Goal: Information Seeking & Learning: Check status

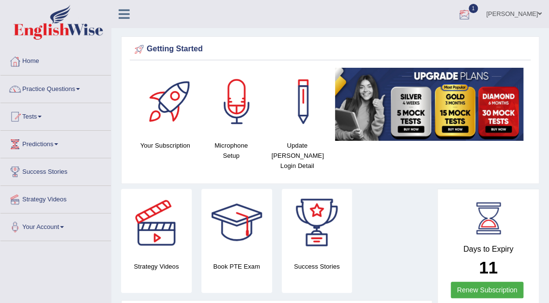
click at [471, 16] on div at bounding box center [464, 14] width 15 height 15
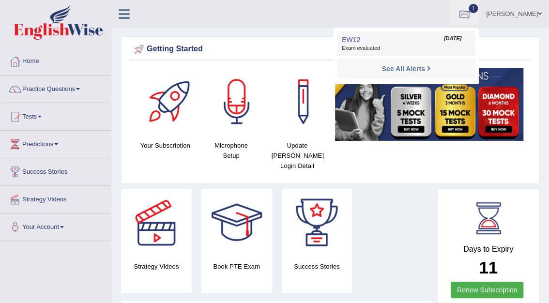
click at [451, 40] on span "Oct 5, 2025" at bounding box center [452, 39] width 17 height 8
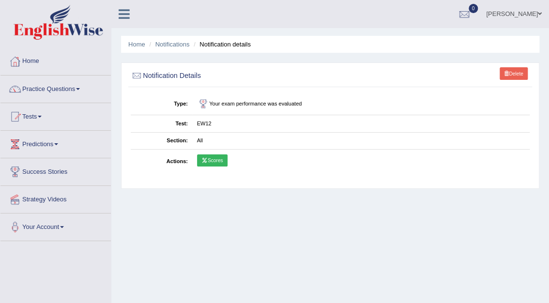
click at [212, 160] on link "Scores" at bounding box center [212, 160] width 30 height 13
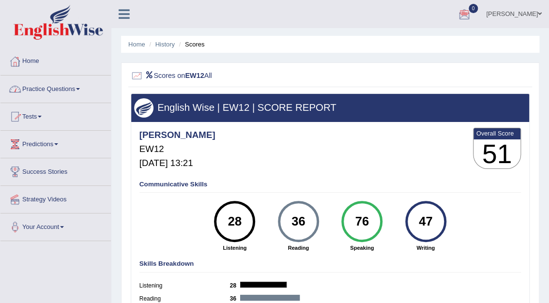
click at [30, 117] on link "Tests" at bounding box center [55, 115] width 110 height 24
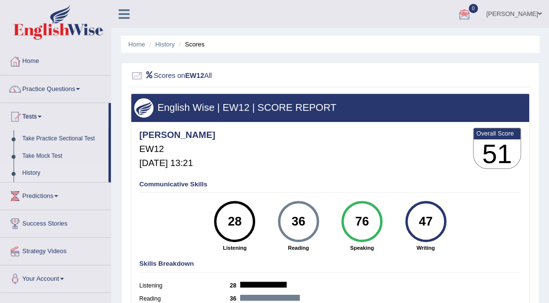
click at [29, 173] on link "History" at bounding box center [63, 173] width 91 height 17
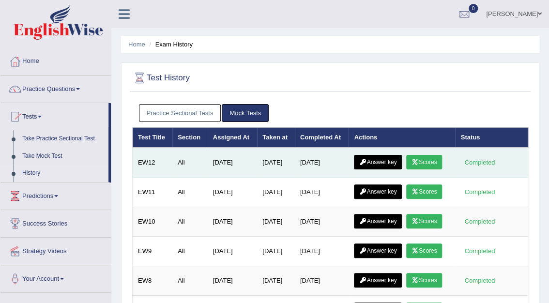
click at [374, 163] on link "Answer key" at bounding box center [378, 162] width 48 height 15
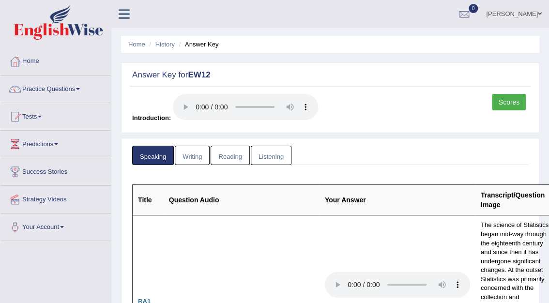
click at [207, 150] on link "Writing" at bounding box center [192, 156] width 35 height 20
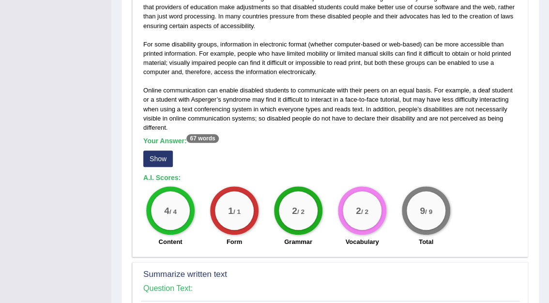
scroll to position [276, 0]
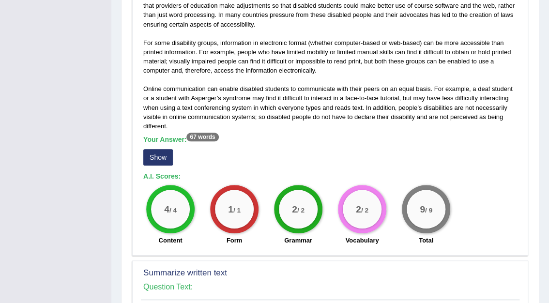
click at [161, 159] on button "Show" at bounding box center [158, 157] width 30 height 16
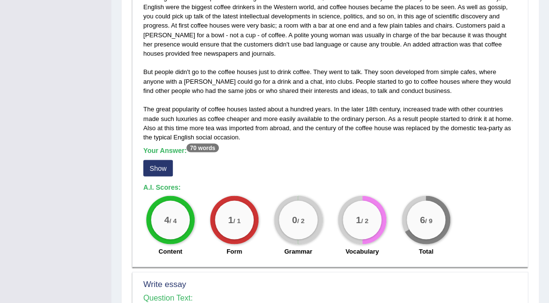
scroll to position [629, 0]
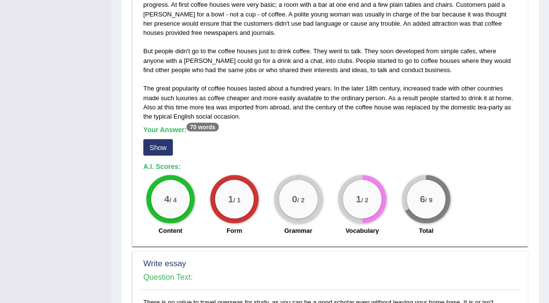
click at [159, 146] on button "Show" at bounding box center [158, 147] width 30 height 16
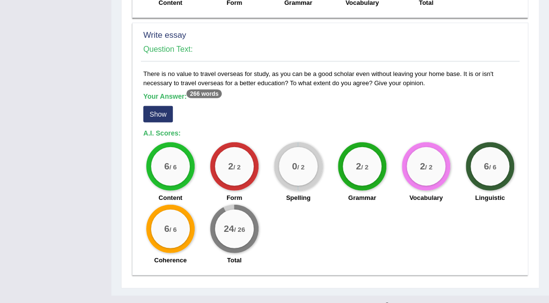
scroll to position [892, 0]
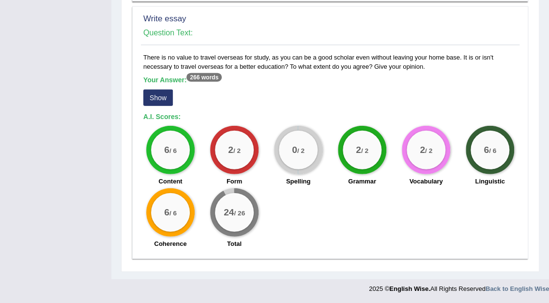
click at [158, 98] on button "Show" at bounding box center [158, 98] width 30 height 16
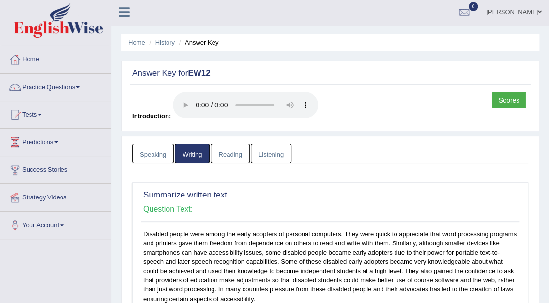
scroll to position [0, 0]
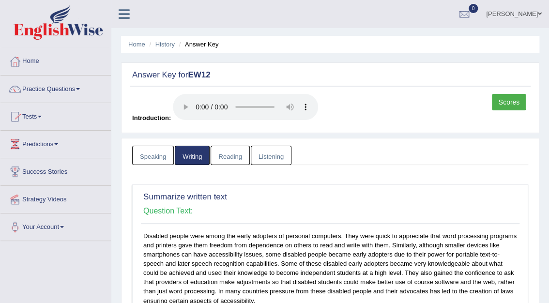
click at [227, 162] on link "Reading" at bounding box center [230, 156] width 39 height 20
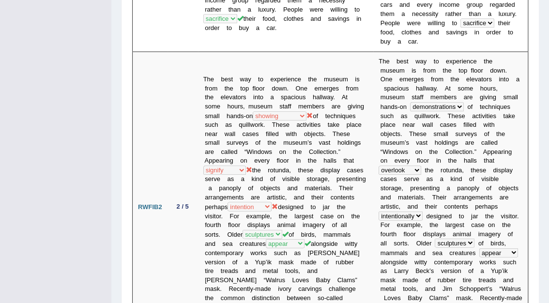
scroll to position [486, 0]
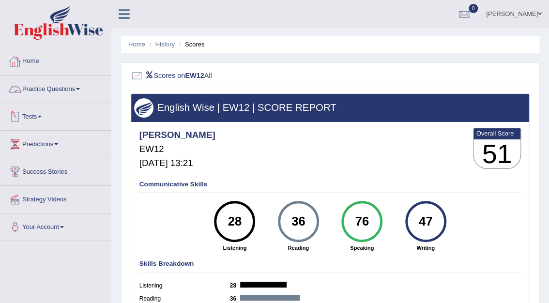
click at [32, 114] on link "Tests" at bounding box center [55, 115] width 110 height 24
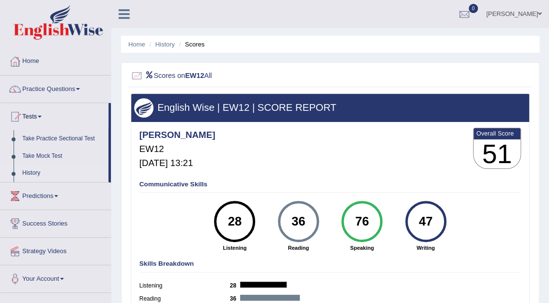
click at [32, 173] on link "History" at bounding box center [63, 173] width 91 height 17
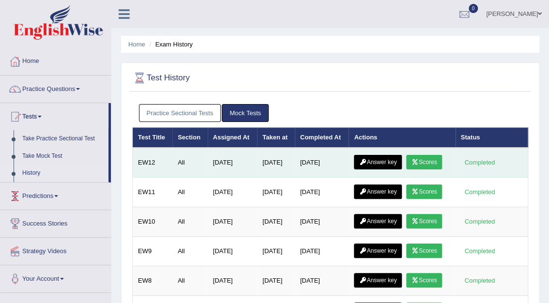
click at [369, 164] on link "Answer key" at bounding box center [378, 162] width 48 height 15
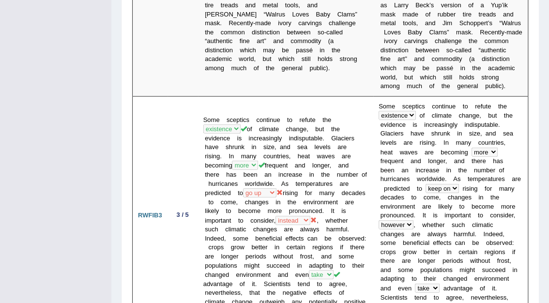
scroll to position [646, 0]
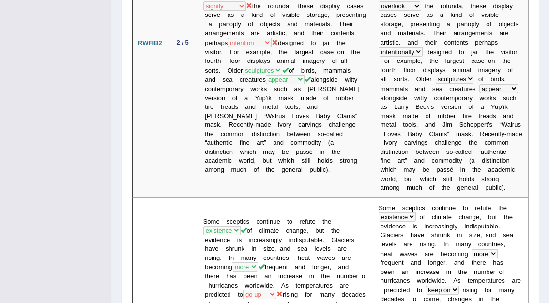
drag, startPoint x: 549, startPoint y: 90, endPoint x: 542, endPoint y: 80, distance: 12.2
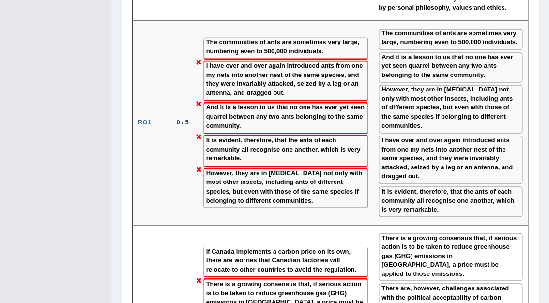
scroll to position [1870, 0]
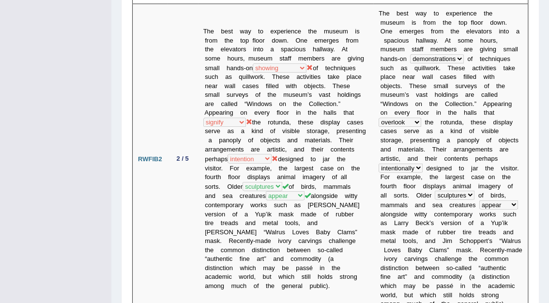
scroll to position [0, 0]
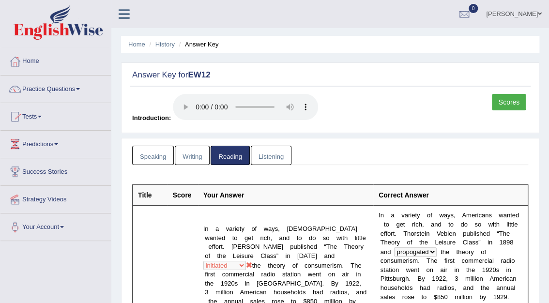
click at [269, 156] on link "Listening" at bounding box center [271, 156] width 41 height 20
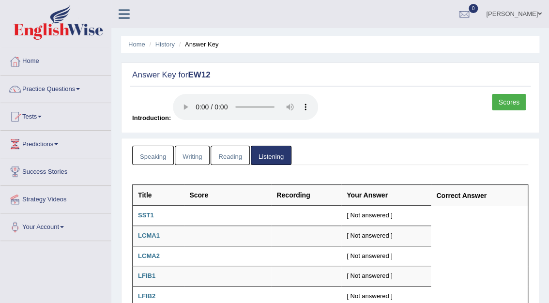
click at [148, 157] on link "Speaking" at bounding box center [153, 156] width 42 height 20
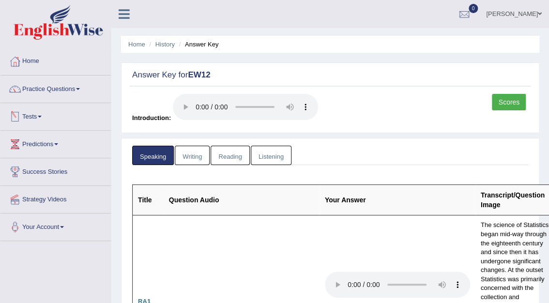
click at [32, 116] on link "Tests" at bounding box center [55, 115] width 110 height 24
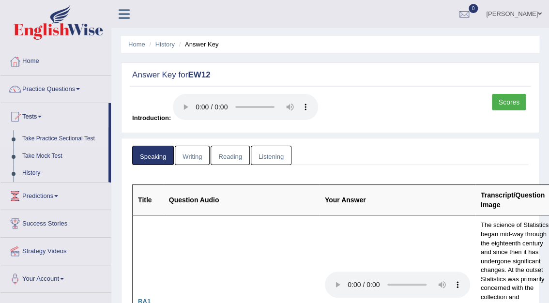
click at [53, 139] on link "Take Practice Sectional Test" at bounding box center [63, 138] width 91 height 17
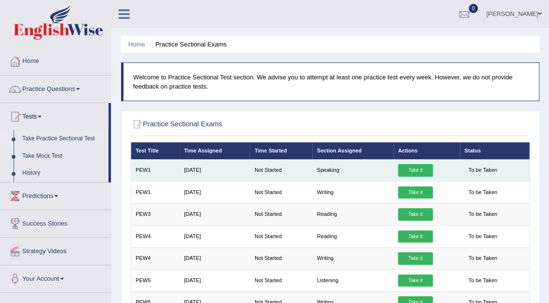
click at [417, 171] on link "Take it" at bounding box center [415, 170] width 35 height 13
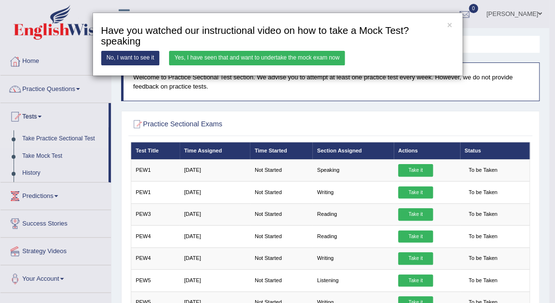
click at [264, 60] on link "Yes, I have seen that and want to undertake the mock exam now" at bounding box center [257, 58] width 176 height 14
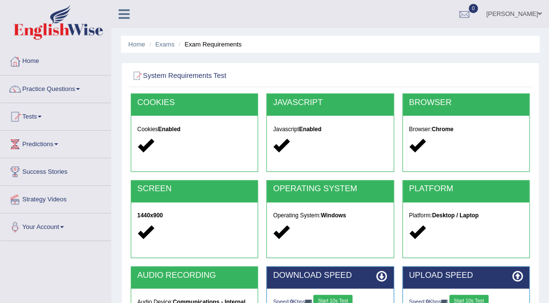
click at [340, 300] on button "Start 10s Test" at bounding box center [332, 301] width 39 height 13
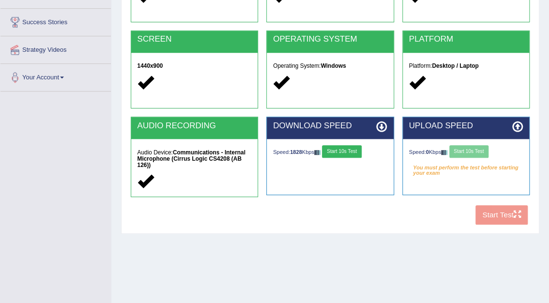
scroll to position [153, 0]
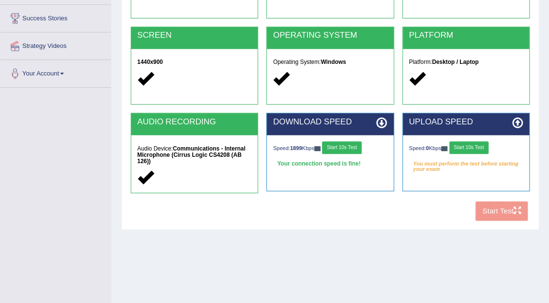
click at [481, 147] on button "Start 10s Test" at bounding box center [468, 147] width 39 height 13
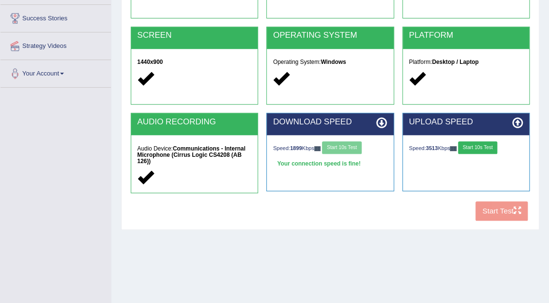
click at [493, 151] on button "Start 10s Test" at bounding box center [477, 147] width 39 height 13
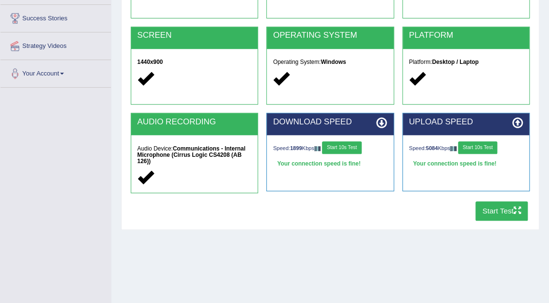
click at [494, 207] on button "Start Test" at bounding box center [501, 210] width 53 height 19
